Goal: Contribute content

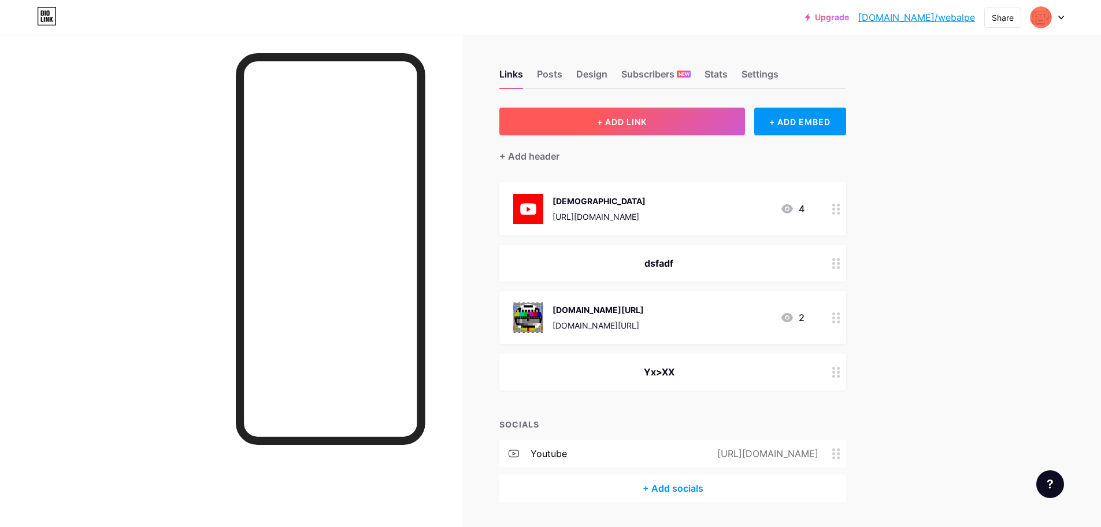
click at [559, 119] on span "+ ADD LINK" at bounding box center [622, 122] width 50 height 10
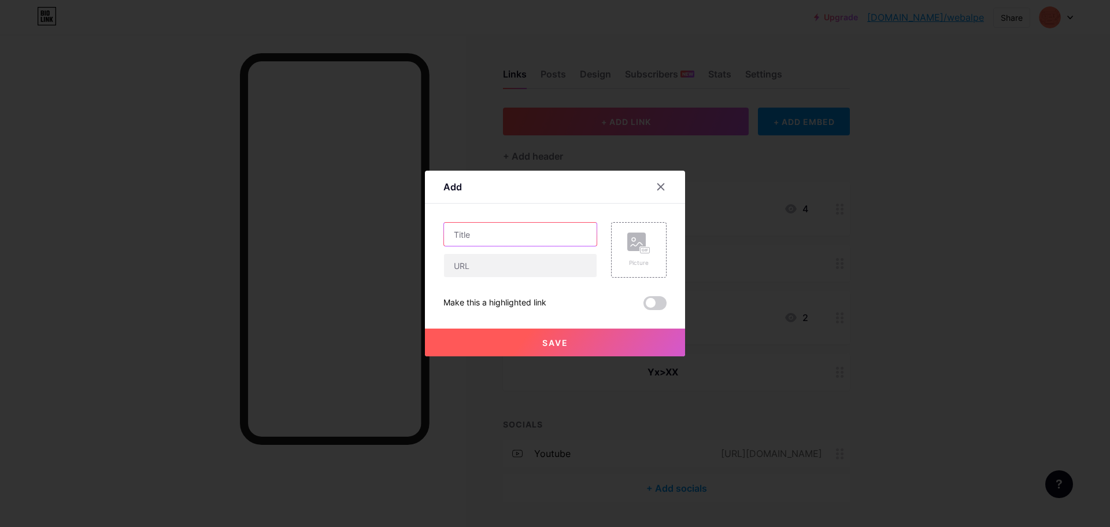
click at [475, 234] on input "text" at bounding box center [520, 234] width 153 height 23
type input "adsfa"
click at [481, 265] on input "text" at bounding box center [520, 265] width 153 height 23
paste input "#F1F0EE"
drag, startPoint x: 524, startPoint y: 270, endPoint x: 532, endPoint y: 173, distance: 96.9
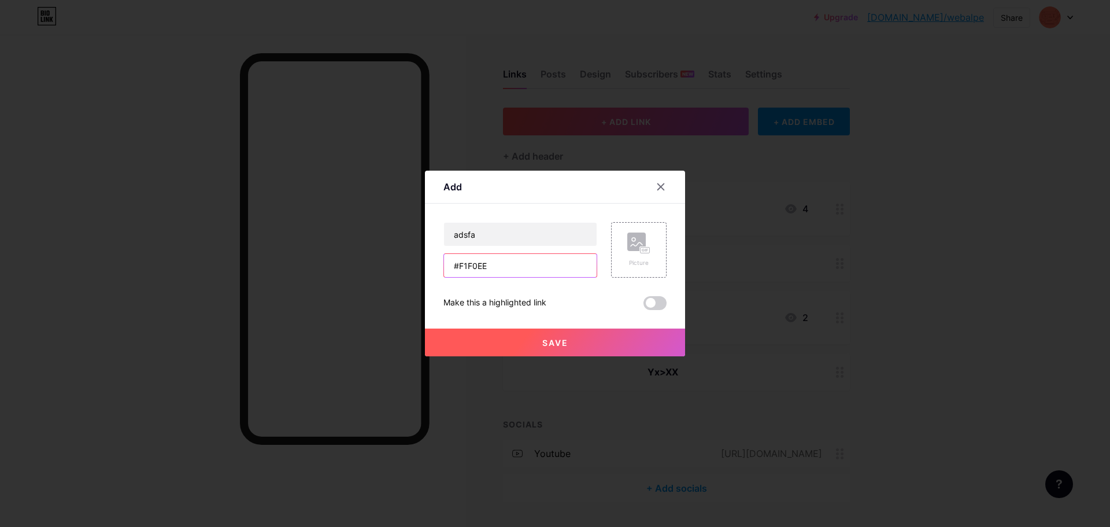
click at [388, 262] on div "Add Content YouTube Play YouTube video without leaving your page. ADD Vimeo Pla…" at bounding box center [555, 263] width 1110 height 527
click at [490, 260] on input "#F1F0EE" at bounding box center [520, 265] width 153 height 23
drag, startPoint x: 488, startPoint y: 262, endPoint x: 439, endPoint y: 272, distance: 50.6
click at [435, 267] on div "Add Content YouTube Play YouTube video without leaving your page. ADD Vimeo Pla…" at bounding box center [555, 264] width 260 height 186
paste input "[URL][DOMAIN_NAME]"
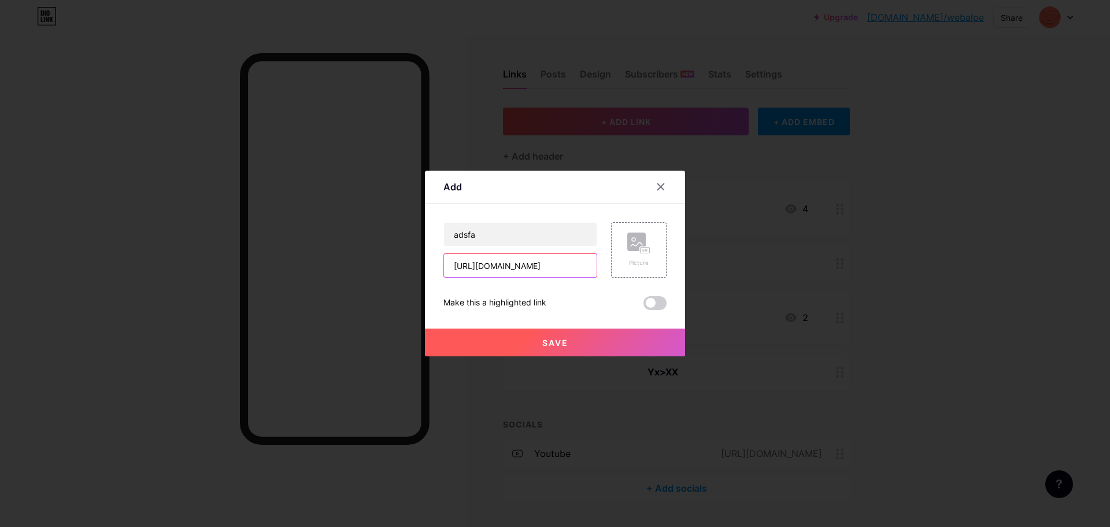
type input "[URL][DOMAIN_NAME]"
click at [542, 340] on span "Save" at bounding box center [555, 343] width 26 height 10
